Goal: Task Accomplishment & Management: Manage account settings

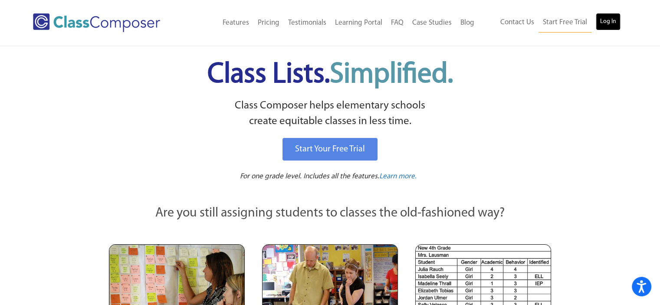
click at [613, 23] on link "Log In" at bounding box center [607, 21] width 25 height 17
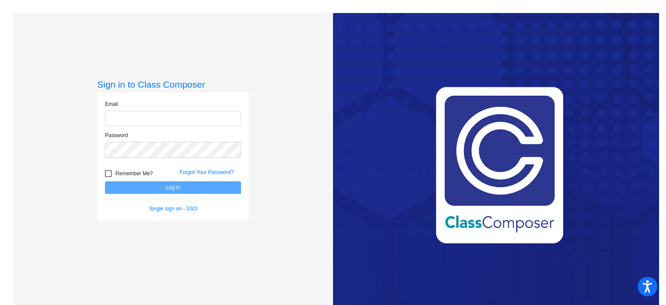
type input "mmorehead@byron226.org"
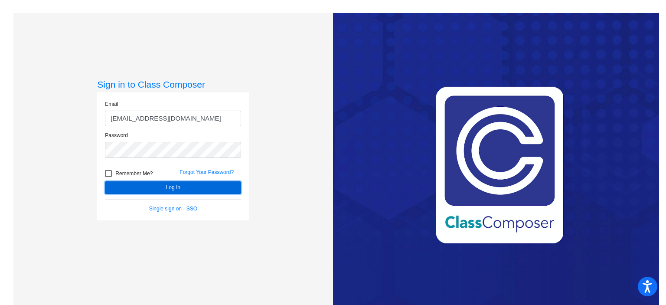
click at [173, 192] on button "Log In" at bounding box center [173, 187] width 136 height 13
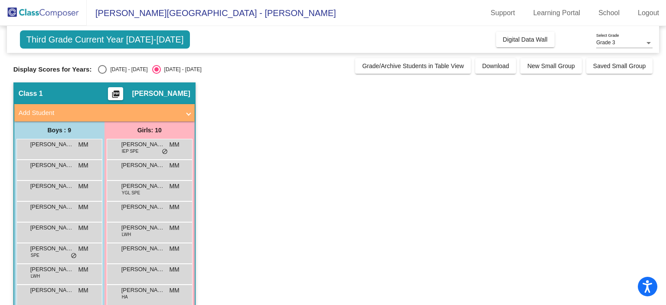
click at [104, 69] on div "Select an option" at bounding box center [102, 69] width 9 height 9
click at [102, 74] on input "2024 - 2025" at bounding box center [102, 74] width 0 height 0
radio input "true"
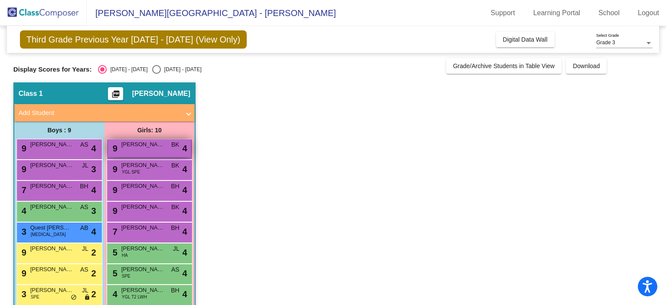
click at [154, 145] on span "Anna Zick" at bounding box center [142, 144] width 43 height 9
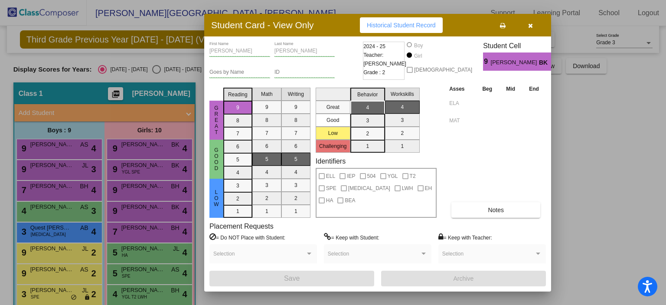
click at [532, 22] on span "button" at bounding box center [530, 25] width 5 height 7
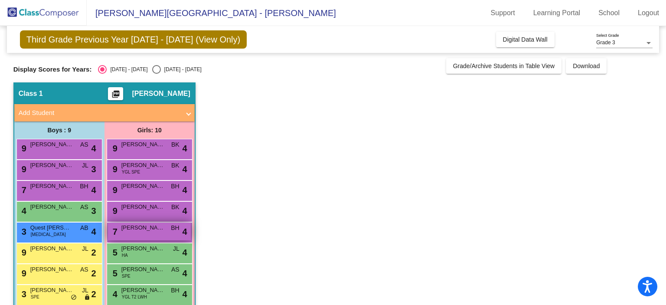
click at [153, 234] on div "7 Bradley Lucas BH lock do_not_disturb_alt 4" at bounding box center [149, 231] width 83 height 18
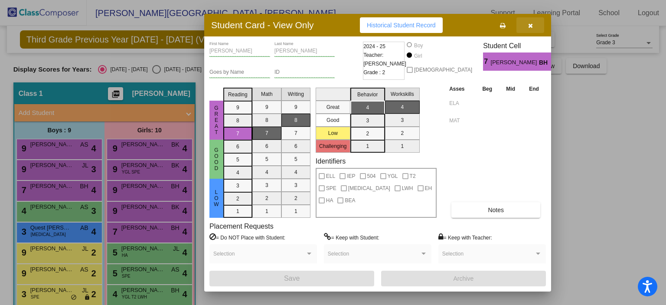
click at [530, 27] on icon "button" at bounding box center [530, 26] width 5 height 6
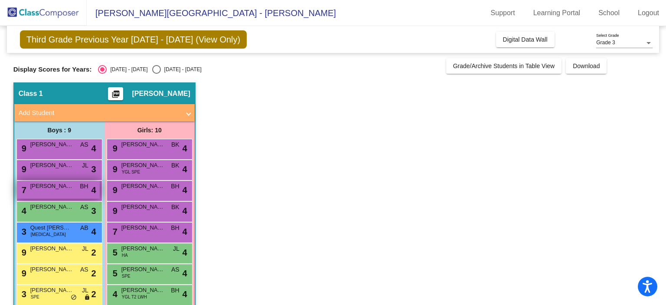
click at [43, 184] on span "Aaron Herrera" at bounding box center [51, 186] width 43 height 9
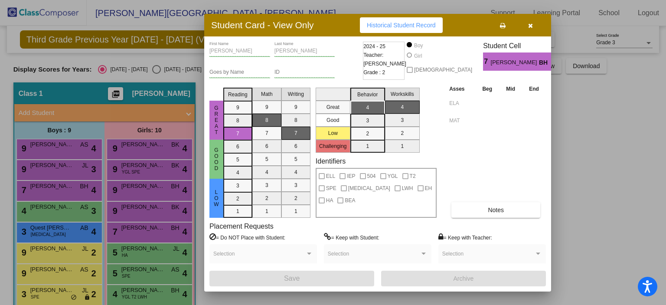
click at [532, 29] on button "button" at bounding box center [530, 25] width 28 height 16
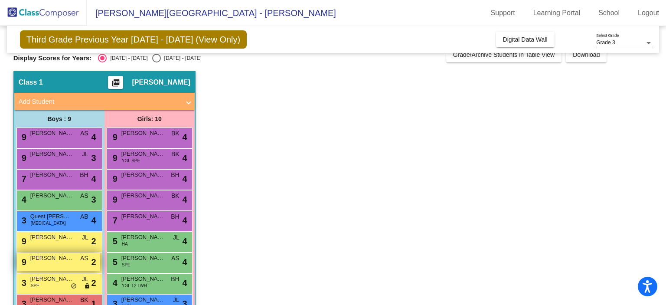
scroll to position [43, 0]
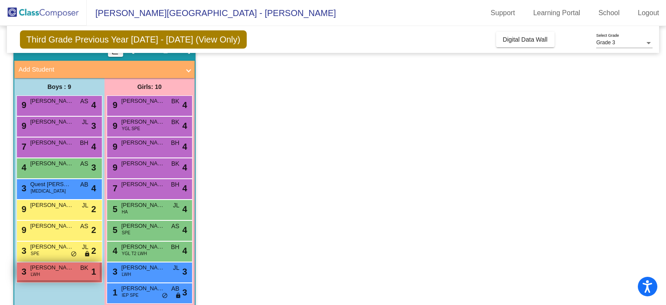
click at [56, 272] on div "3 Luke Zadlo LWH BK lock do_not_disturb_alt 1" at bounding box center [58, 271] width 83 height 18
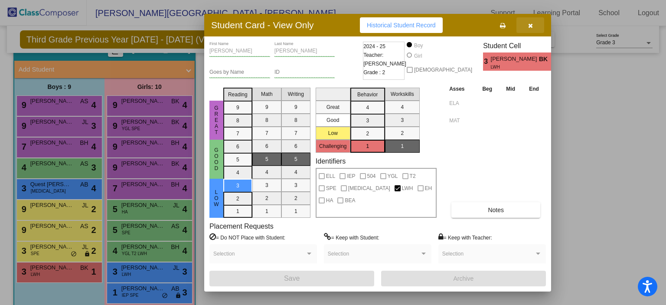
click at [531, 28] on icon "button" at bounding box center [530, 26] width 5 height 6
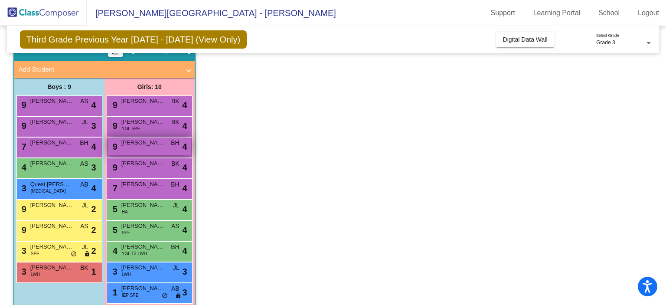
click at [146, 146] on span "Hadley Pasch" at bounding box center [142, 142] width 43 height 9
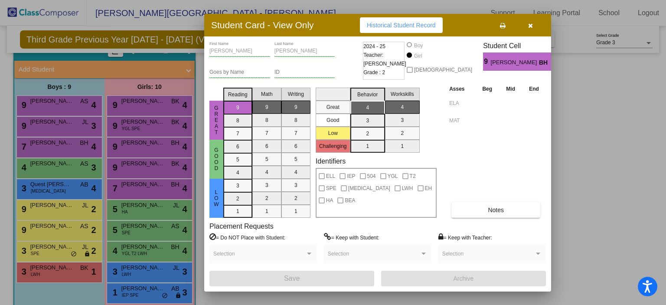
click at [531, 25] on icon "button" at bounding box center [530, 26] width 5 height 6
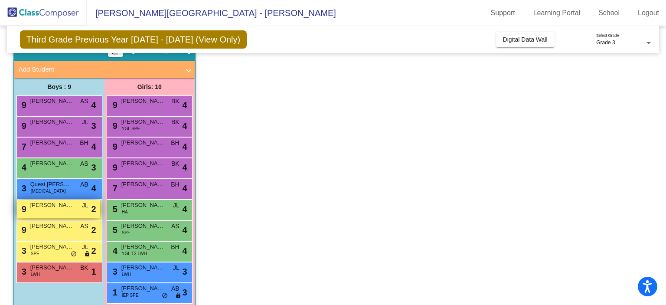
click at [55, 210] on div "9 Beckett Woerner JL lock do_not_disturb_alt 2" at bounding box center [58, 209] width 83 height 18
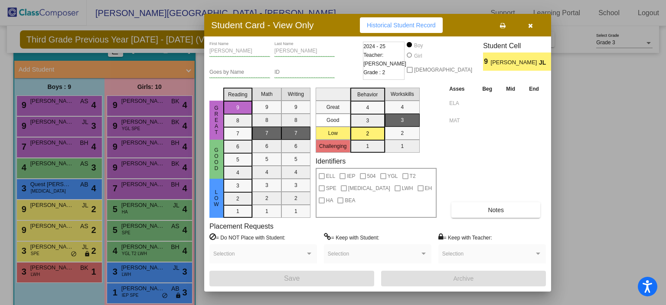
click at [528, 25] on icon "button" at bounding box center [530, 26] width 5 height 6
